Goal: Find specific page/section: Find specific page/section

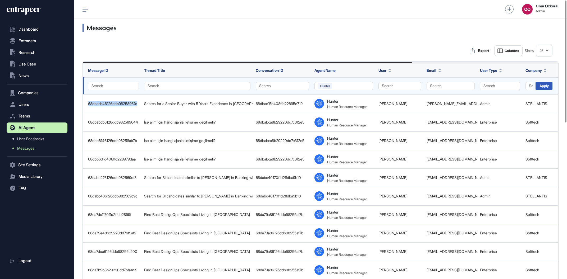
scroll to position [0, 0]
click at [354, 84] on button "Hunter" at bounding box center [343, 86] width 59 height 8
click at [539, 84] on div "Apply" at bounding box center [543, 86] width 17 height 8
click at [542, 85] on div "Apply" at bounding box center [543, 86] width 17 height 8
click at [538, 87] on div "Apply" at bounding box center [543, 86] width 17 height 8
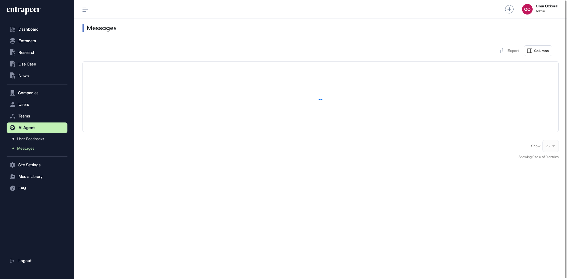
scroll to position [0, 0]
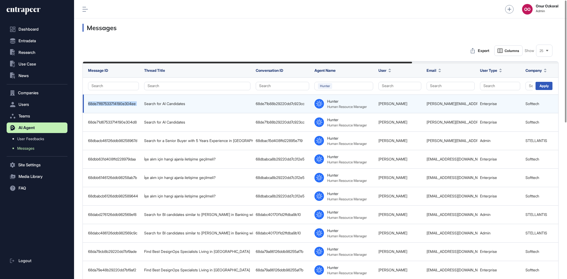
drag, startPoint x: 142, startPoint y: 104, endPoint x: 86, endPoint y: 107, distance: 55.6
click at [86, 104] on tr "68de71f87533714190e304ee Search for AI Candidates 68de71b88b29220dd7c923cc .cls…" at bounding box center [426, 104] width 687 height 19
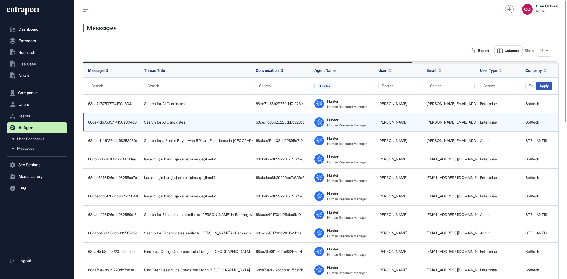
click at [140, 122] on td "68de71d67533714190e304d8" at bounding box center [112, 122] width 59 height 19
drag, startPoint x: 250, startPoint y: 125, endPoint x: 308, endPoint y: 125, distance: 57.9
click at [308, 125] on tr "68de71d67533714190e304d8 Search for AI Candidates 68de71b88b29220dd7c923cc .cls…" at bounding box center [426, 122] width 687 height 19
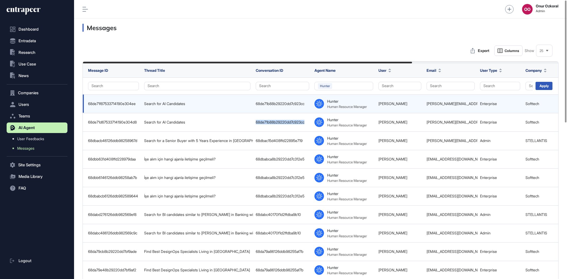
copy tr "68de71b88b29220dd7c923cc"
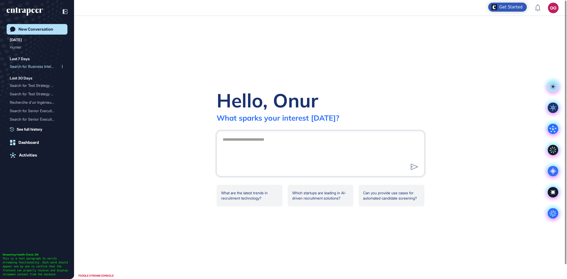
scroll to position [0, 0]
drag, startPoint x: 0, startPoint y: 0, endPoint x: 48, endPoint y: 66, distance: 81.4
click at [48, 66] on div "Search for Business Intel..." at bounding box center [35, 66] width 50 height 8
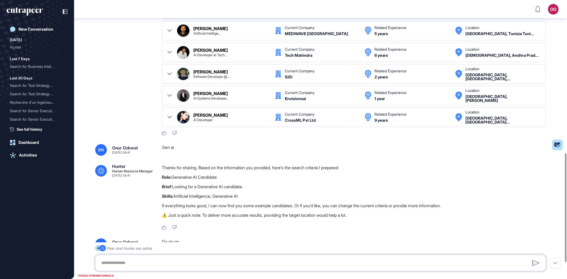
scroll to position [435, 0]
